Goal: Entertainment & Leisure: Consume media (video, audio)

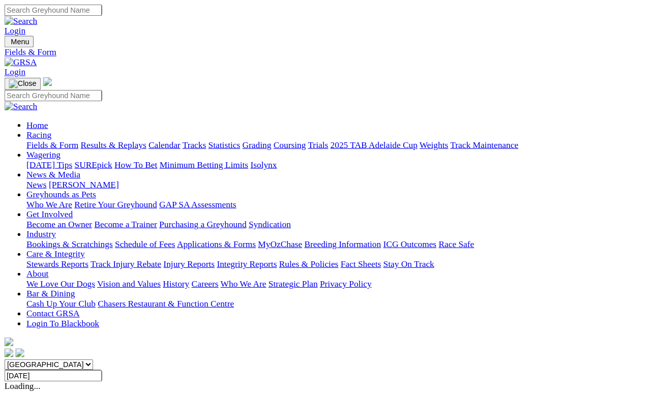
scroll to position [5, 0]
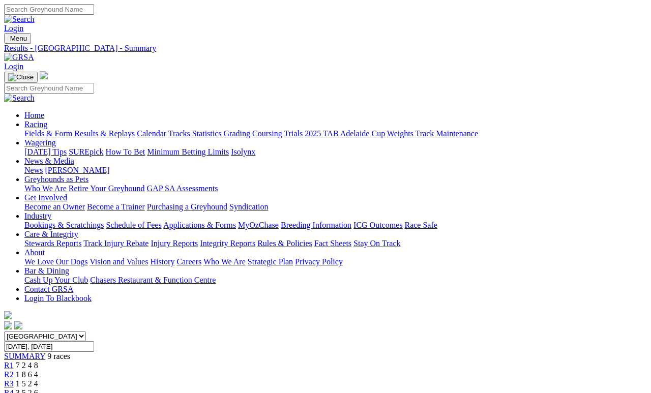
select select "SA"
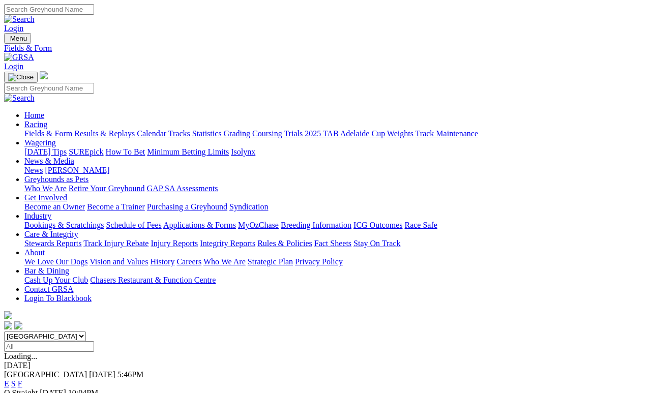
click at [86, 332] on select "South Australia New South Wales Northern Territory Queensland Tasmania Victoria…" at bounding box center [45, 337] width 82 height 10
select select "SA"
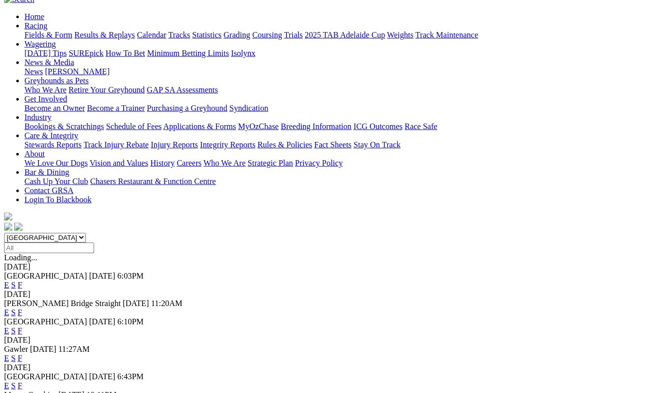
scroll to position [99, 0]
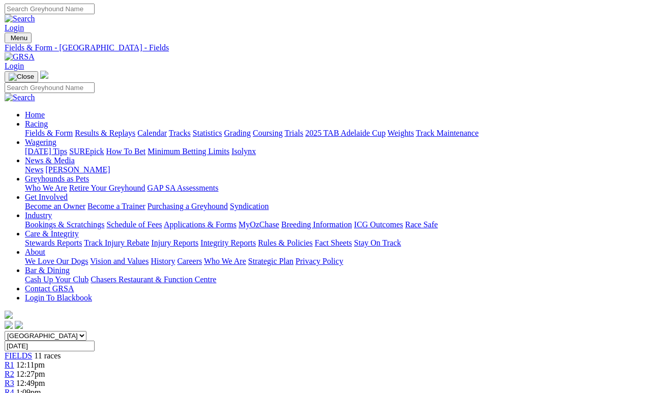
scroll to position [2, 0]
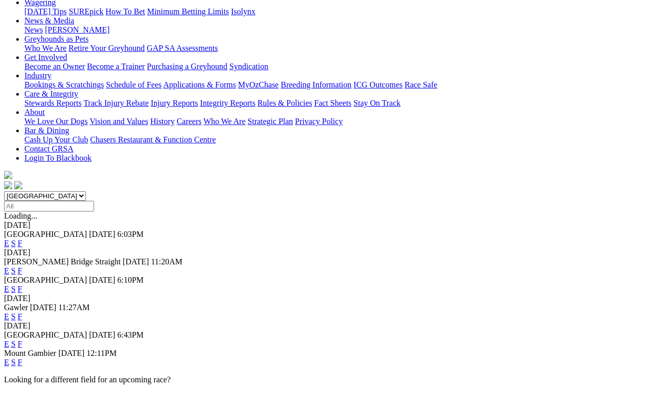
scroll to position [140, 0]
click at [9, 358] on link "E" at bounding box center [6, 362] width 5 height 9
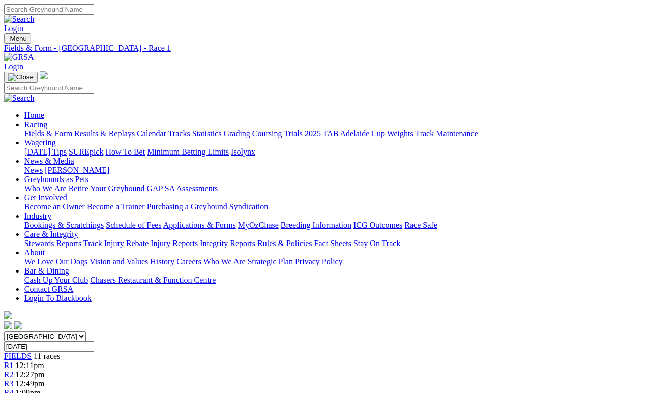
scroll to position [0, 6]
click at [14, 362] on link "R2" at bounding box center [9, 374] width 10 height 9
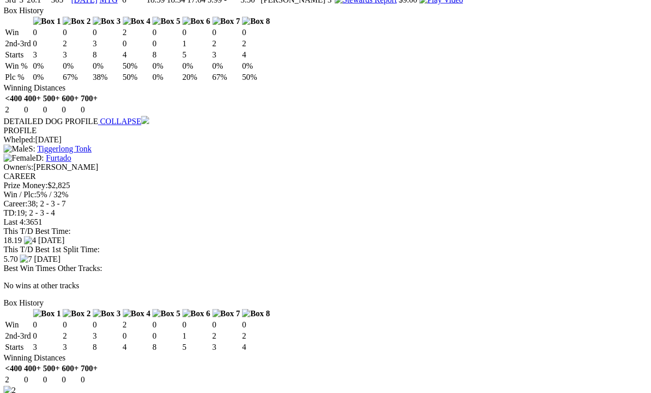
scroll to position [883, 0]
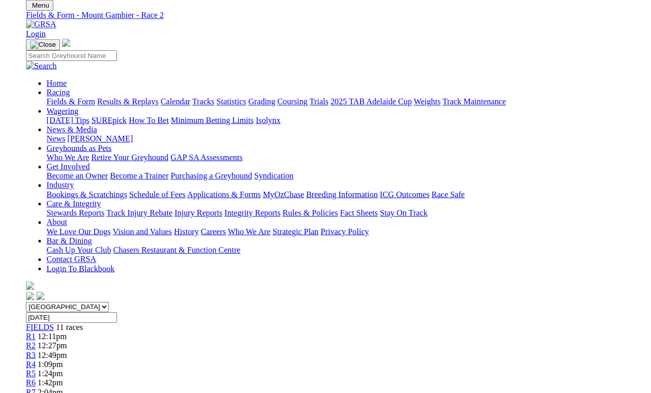
scroll to position [1011, 1]
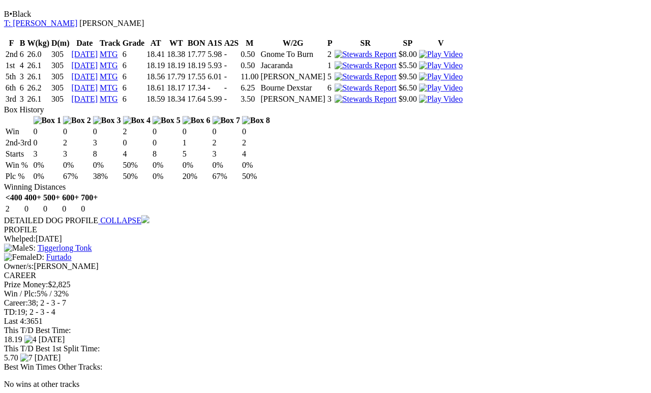
scroll to position [780, 5]
